Goal: Task Accomplishment & Management: Manage account settings

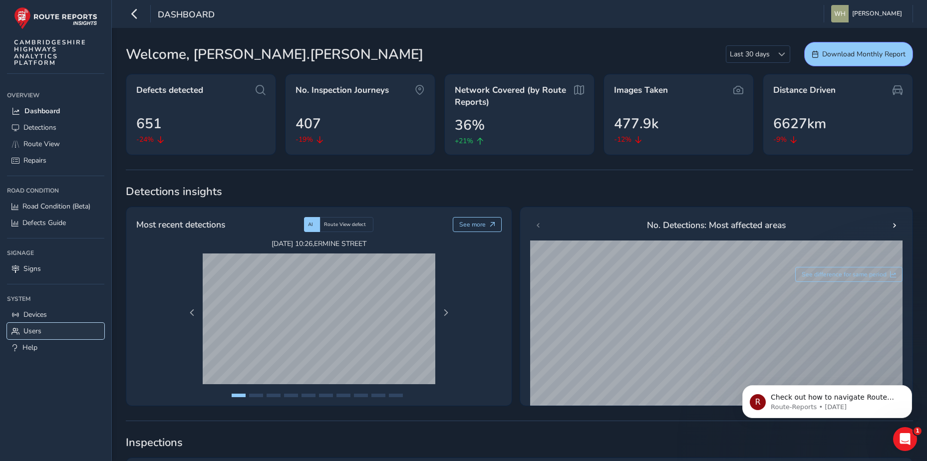
click at [36, 332] on span "Users" at bounding box center [32, 330] width 18 height 9
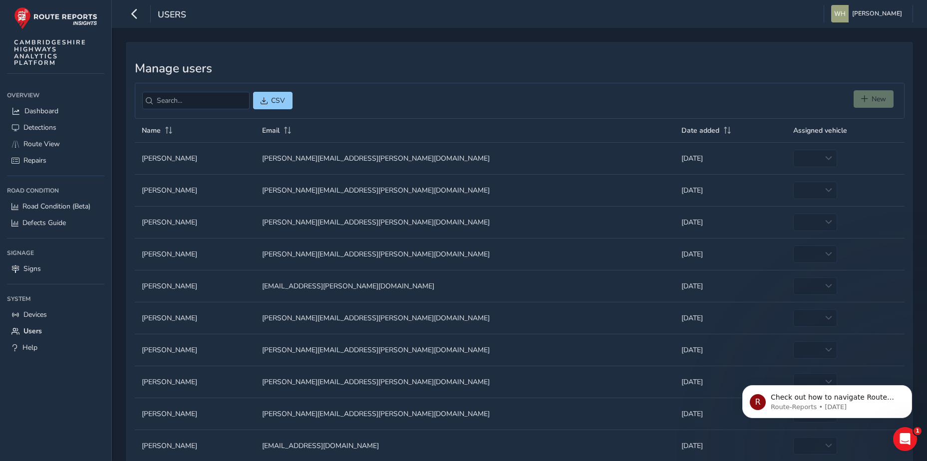
click at [874, 99] on div "New" at bounding box center [874, 100] width 43 height 21
drag, startPoint x: 874, startPoint y: 99, endPoint x: 865, endPoint y: 104, distance: 10.0
click at [865, 104] on div "New" at bounding box center [874, 100] width 43 height 21
